Goal: Navigation & Orientation: Find specific page/section

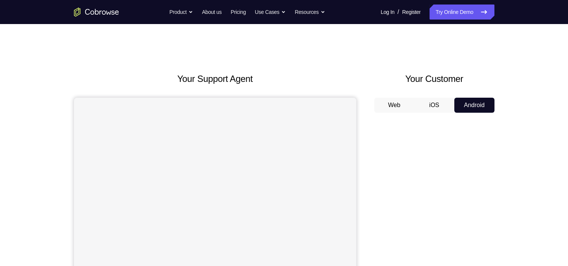
click at [516, 115] on div "Your Support Agent Your Customer Web iOS Android Next Steps We’d be happy to gi…" at bounding box center [284, 271] width 480 height 495
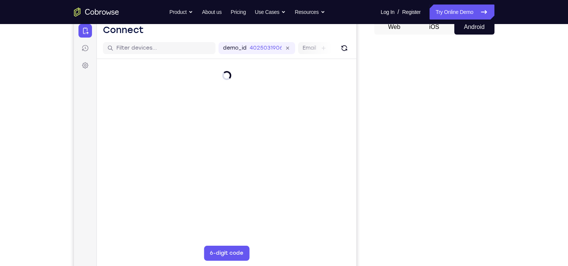
scroll to position [73, 0]
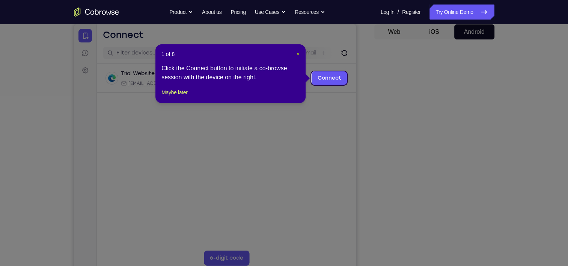
click at [299, 54] on span "×" at bounding box center [297, 54] width 3 height 6
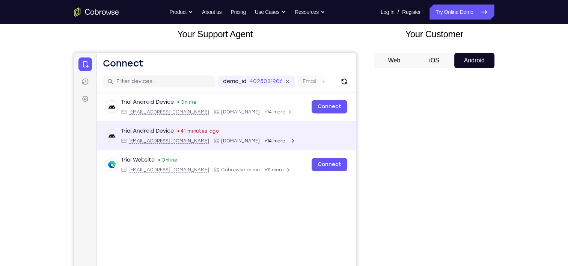
scroll to position [44, 0]
